Goal: Information Seeking & Learning: Check status

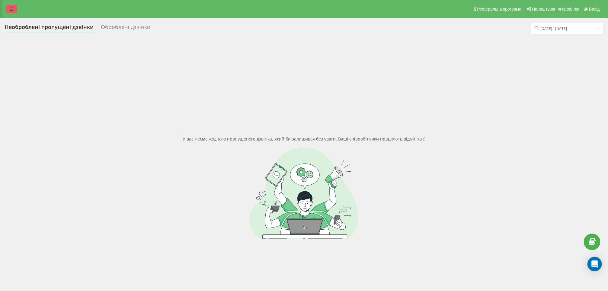
click at [11, 11] on icon at bounding box center [12, 9] width 4 height 4
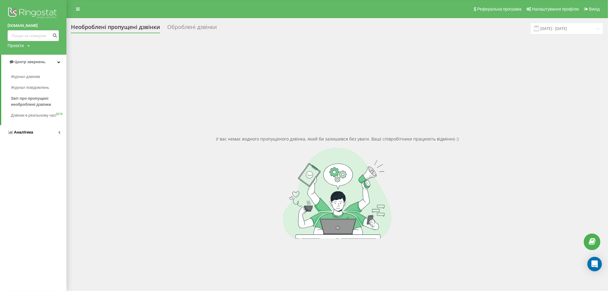
click at [24, 134] on span "Аналiтика" at bounding box center [23, 132] width 19 height 5
click at [38, 69] on link "Аналiтика" at bounding box center [33, 76] width 65 height 14
click at [44, 55] on link "Центр звернень" at bounding box center [33, 62] width 66 height 14
click at [29, 103] on span "Звіт про пропущені необроблені дзвінки" at bounding box center [37, 101] width 52 height 12
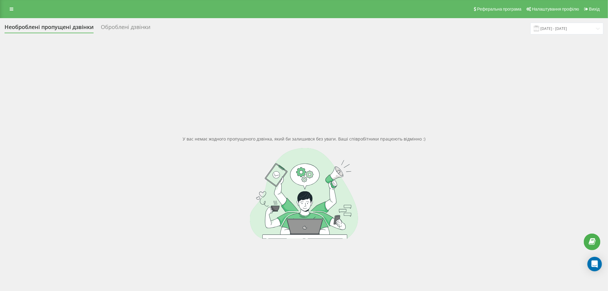
click at [17, 7] on div "Реферальна програма Налаштування профілю Вихід" at bounding box center [304, 9] width 608 height 18
click at [15, 7] on link at bounding box center [11, 9] width 11 height 8
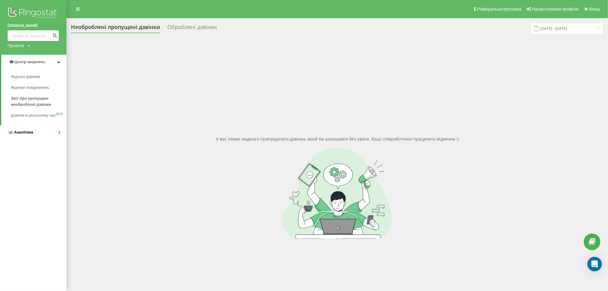
click at [28, 135] on span "Аналiтика" at bounding box center [21, 132] width 26 height 6
click at [30, 94] on span "Співробітники у реальному часі" at bounding box center [34, 94] width 46 height 12
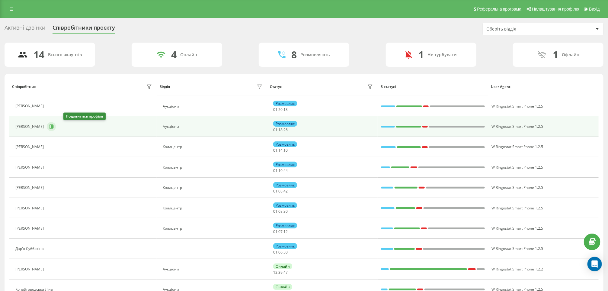
click at [54, 127] on icon at bounding box center [51, 126] width 5 height 5
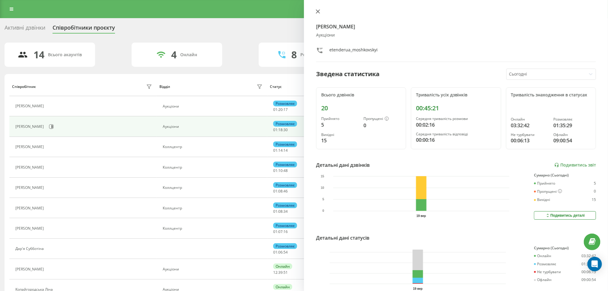
click at [315, 9] on button at bounding box center [318, 12] width 8 height 6
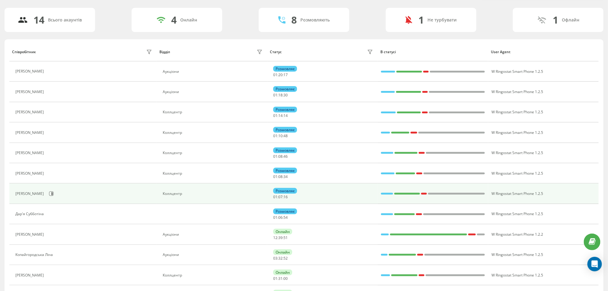
scroll to position [45, 0]
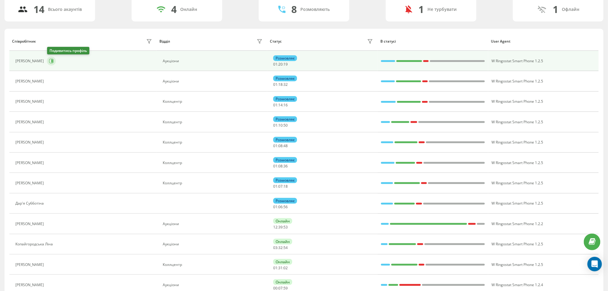
click at [52, 59] on icon at bounding box center [51, 61] width 5 height 5
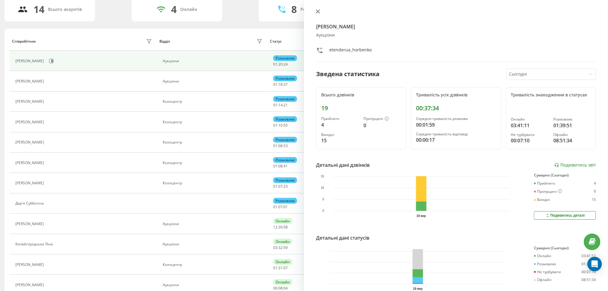
click at [319, 12] on icon at bounding box center [318, 11] width 4 height 4
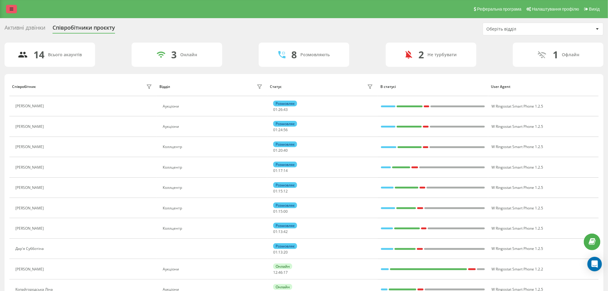
click at [13, 8] on icon at bounding box center [12, 9] width 4 height 4
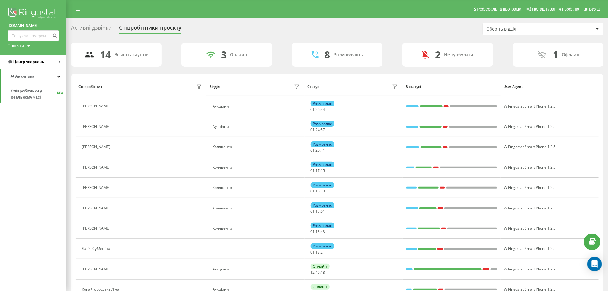
click at [31, 60] on span "Центр звернень" at bounding box center [28, 61] width 31 height 5
click at [26, 94] on link "Звіт про пропущені необроблені дзвінки" at bounding box center [39, 101] width 56 height 17
